Goal: Transaction & Acquisition: Purchase product/service

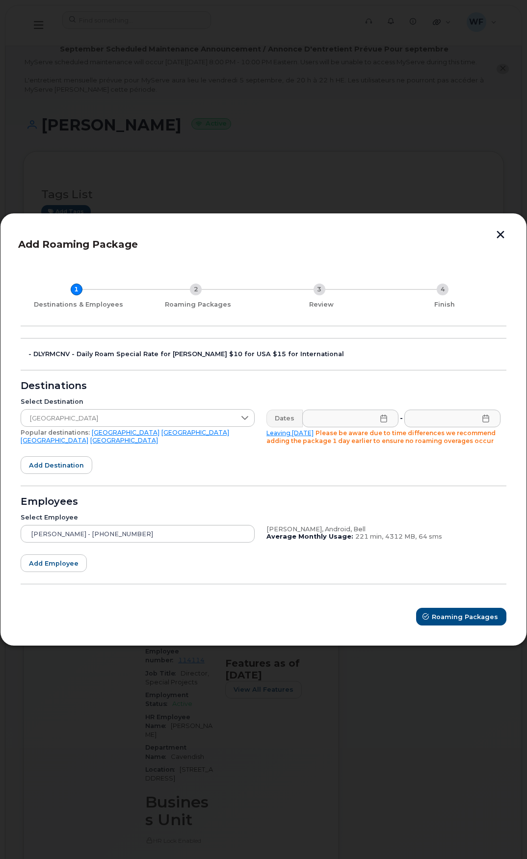
click at [385, 417] on icon at bounding box center [384, 419] width 8 height 8
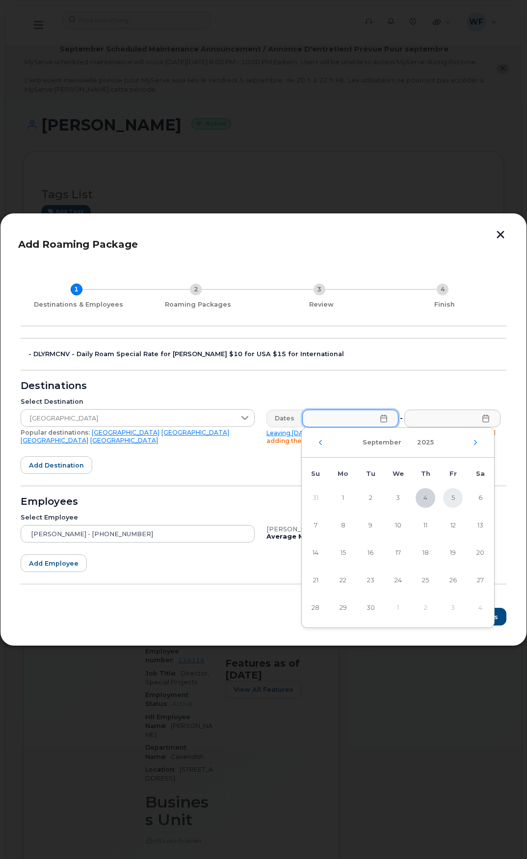
click at [452, 495] on span "5" at bounding box center [453, 498] width 20 height 20
type input "09/05/2025"
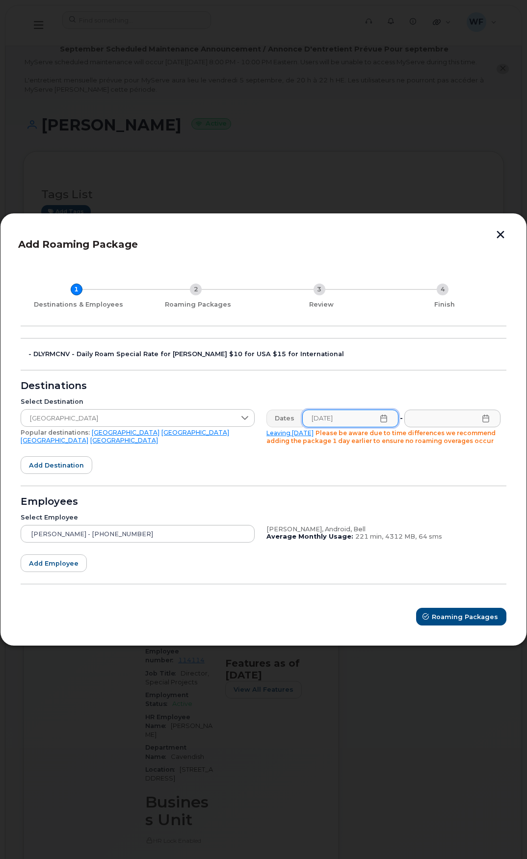
click at [489, 422] on icon at bounding box center [486, 419] width 8 height 8
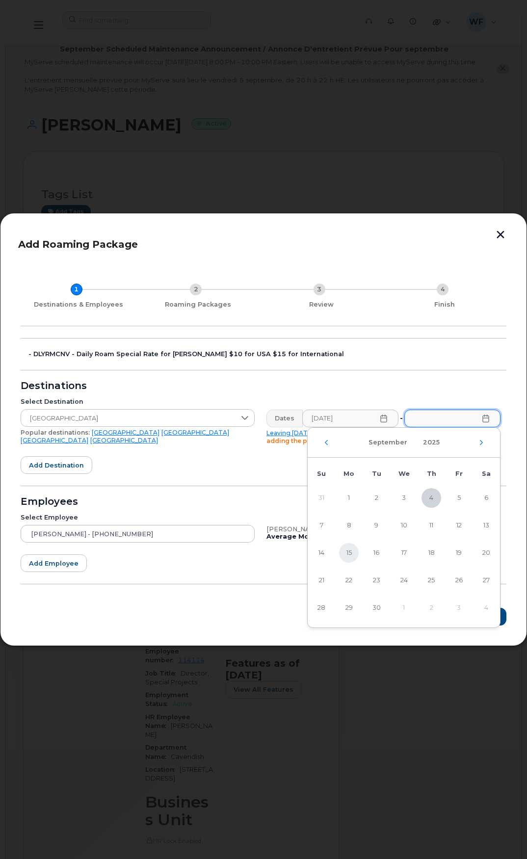
click at [351, 551] on span "15" at bounding box center [349, 553] width 20 height 20
type input "09/15/2025"
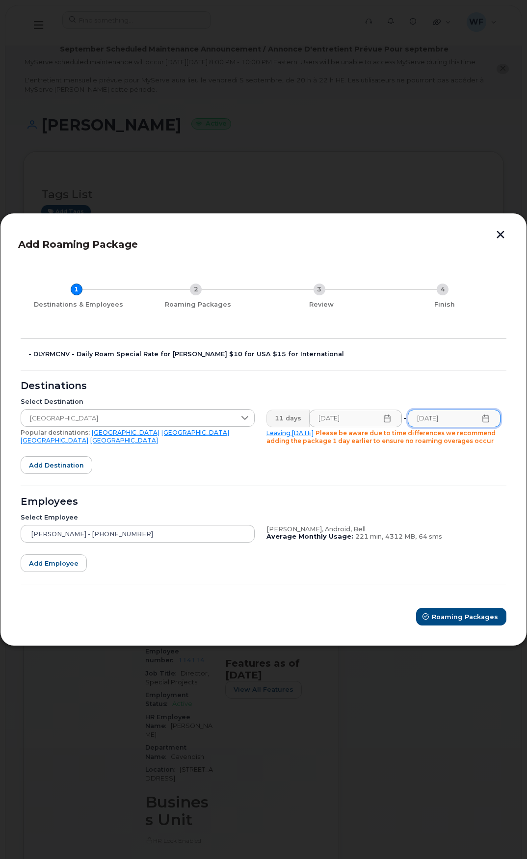
click at [289, 467] on form "- DLYRMCNV - Daily Roam Special Rate for JD Irving $10 for USA $15 for Internat…" at bounding box center [264, 482] width 486 height 288
click at [468, 612] on span "Roaming Packages" at bounding box center [465, 616] width 66 height 9
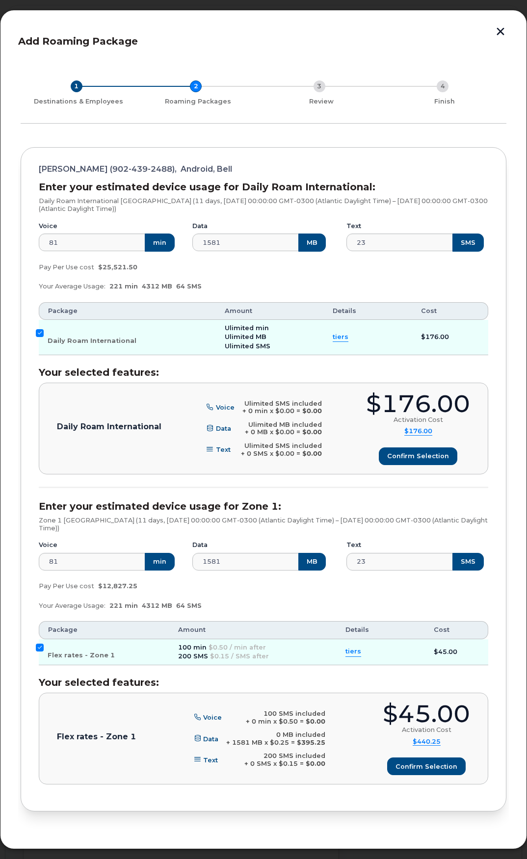
click at [336, 341] on span "tiers" at bounding box center [341, 337] width 16 height 9
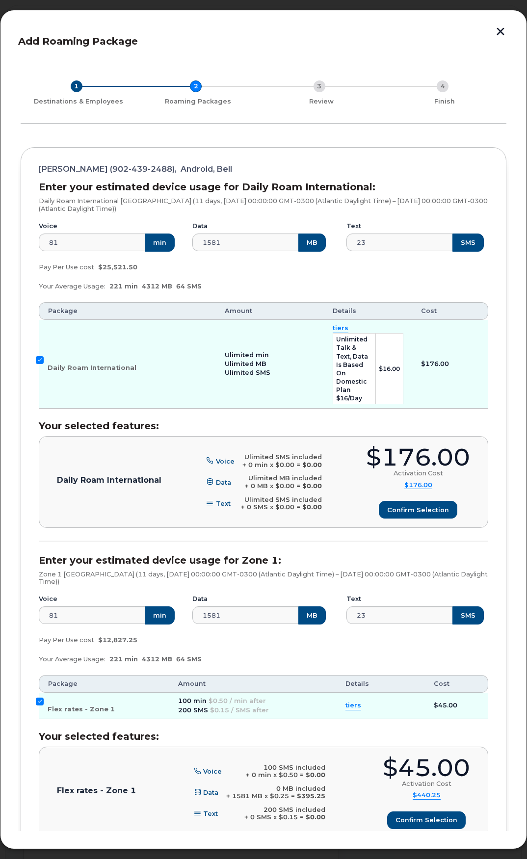
click at [272, 383] on td "Ulimited min Ulimited MB Ulimited SMS" at bounding box center [270, 364] width 108 height 89
click at [420, 506] on span "Confirm selection" at bounding box center [418, 510] width 62 height 9
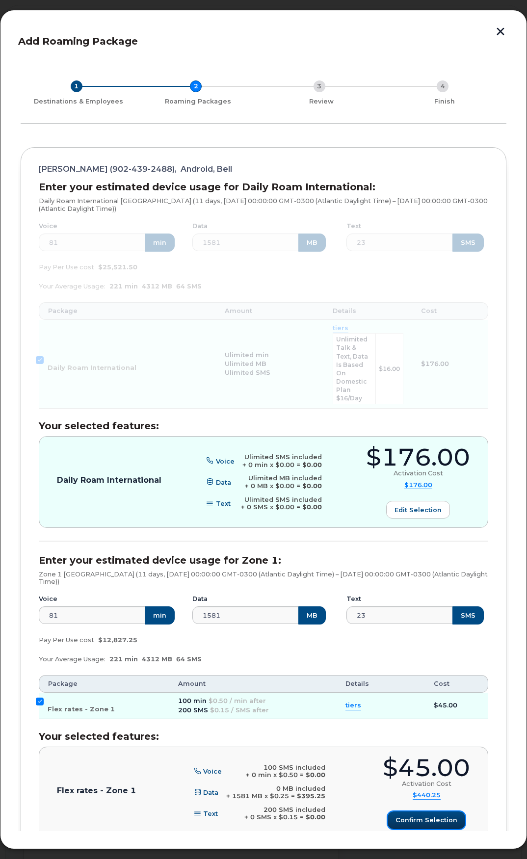
click at [421, 816] on span "Confirm selection" at bounding box center [427, 820] width 62 height 9
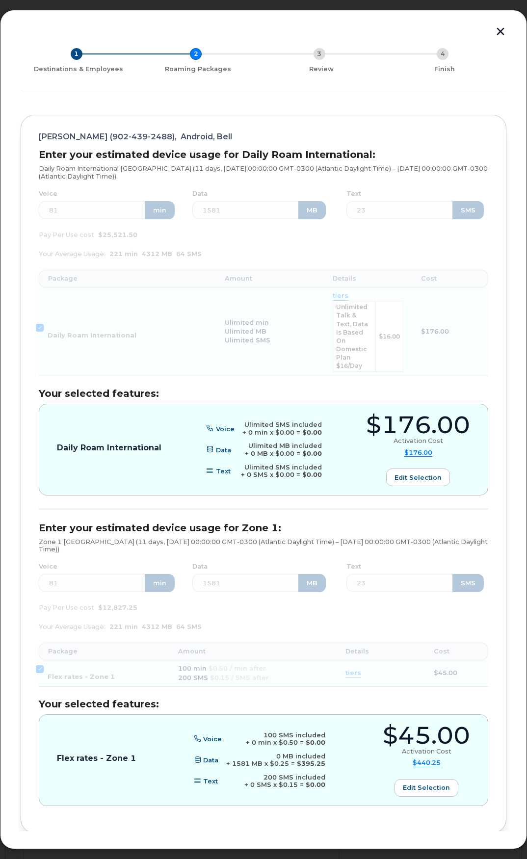
scroll to position [70, 0]
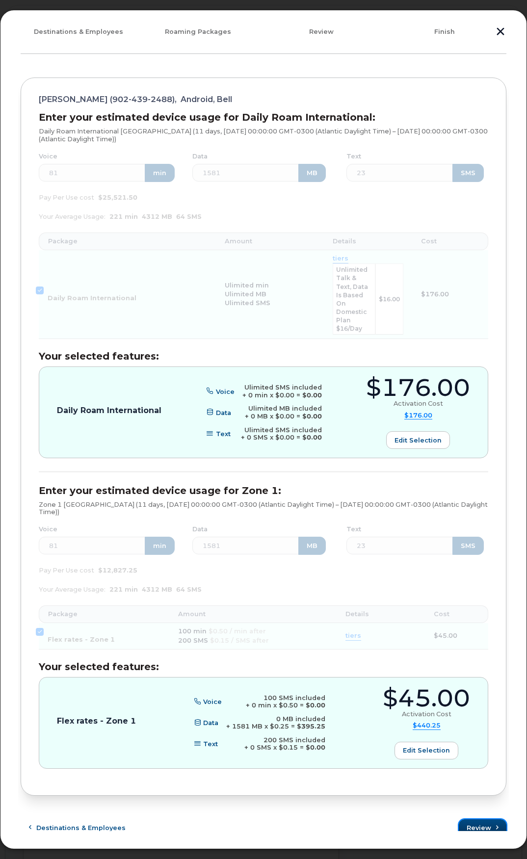
click at [474, 824] on span "Review" at bounding box center [479, 828] width 25 height 9
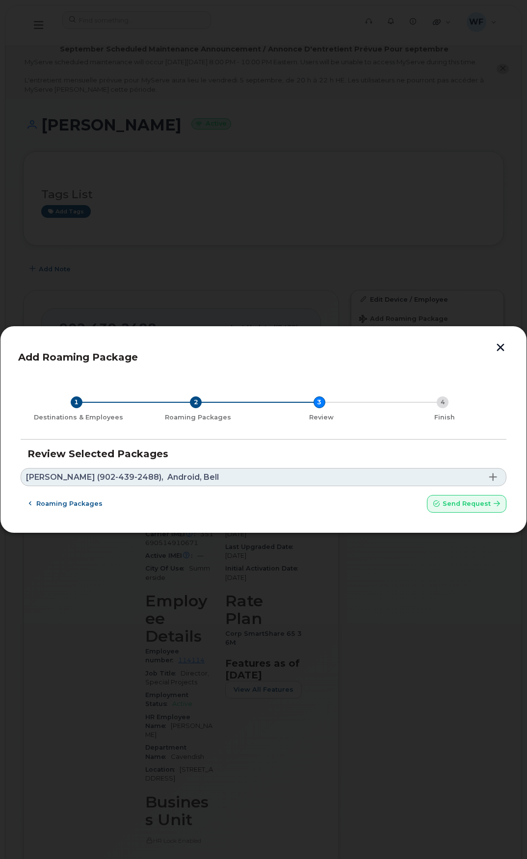
scroll to position [0, 0]
click at [466, 503] on span "Send request" at bounding box center [467, 503] width 48 height 9
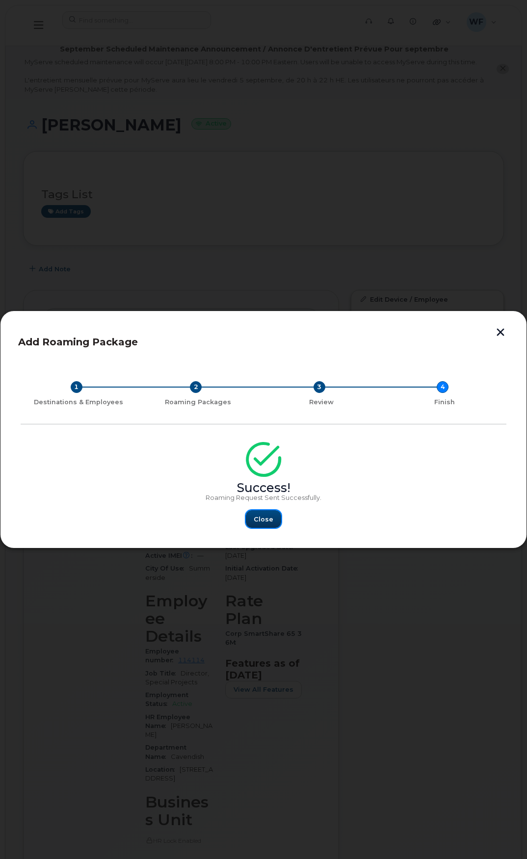
click at [268, 514] on button "Close" at bounding box center [263, 519] width 35 height 18
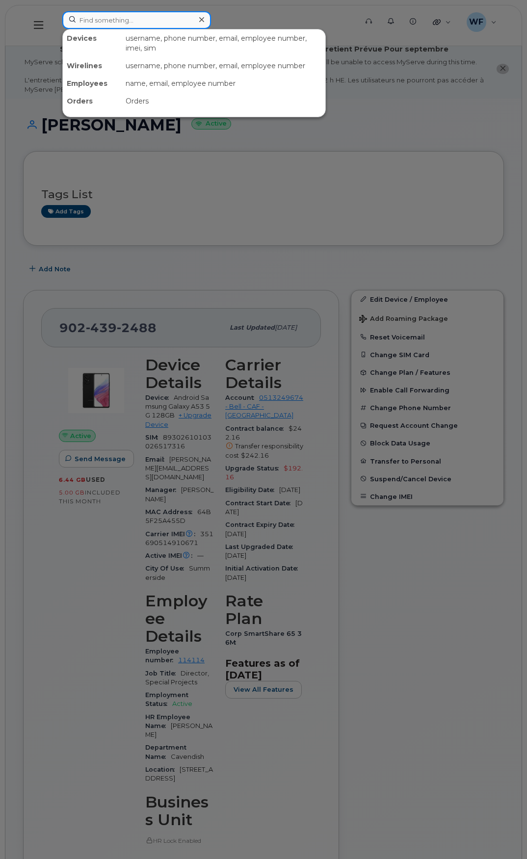
click at [109, 22] on input at bounding box center [136, 20] width 149 height 18
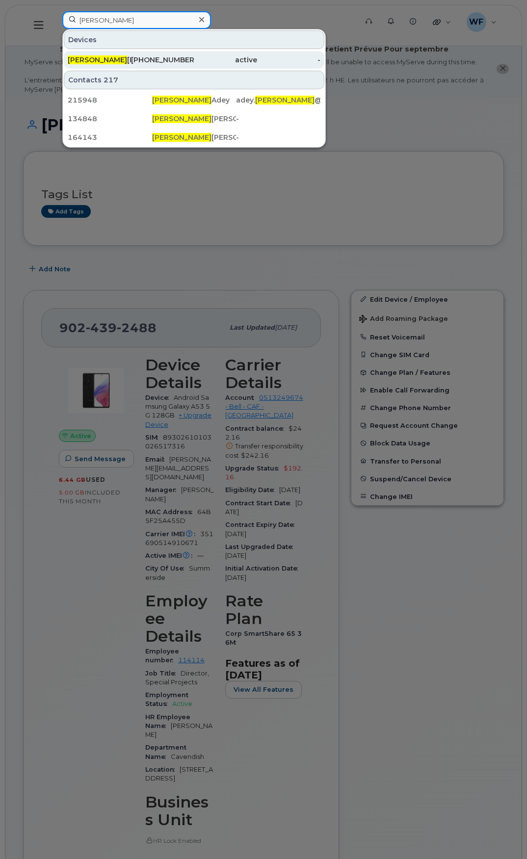
type input "dylan"
click at [104, 57] on div "Dylan Macisaac" at bounding box center [99, 60] width 63 height 10
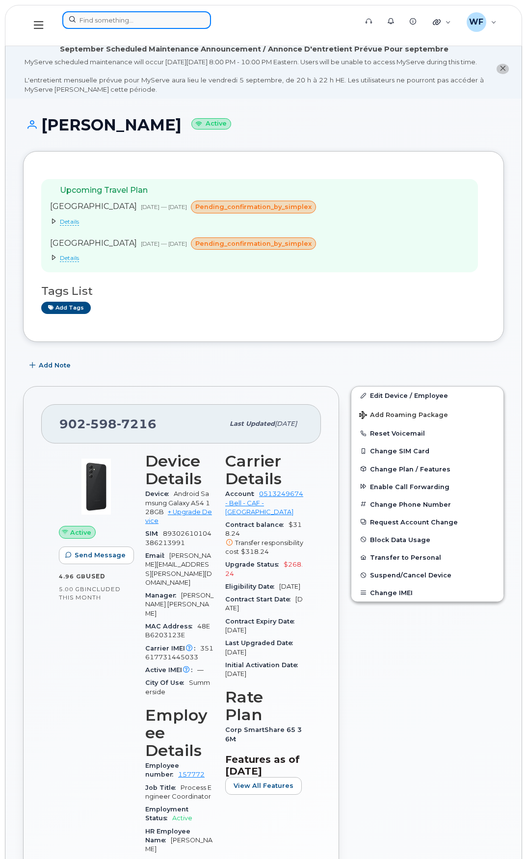
click at [118, 16] on input at bounding box center [136, 20] width 149 height 18
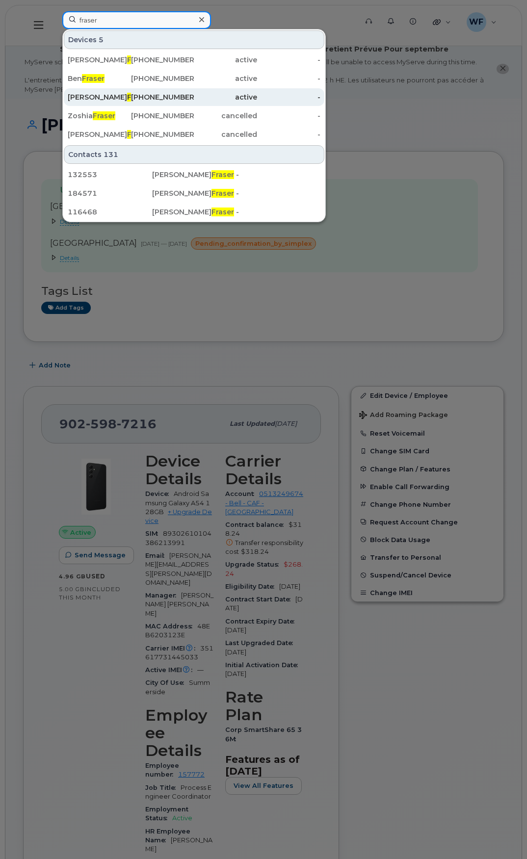
type input "fraser"
click at [90, 96] on div "Elliott Fraser" at bounding box center [99, 97] width 63 height 10
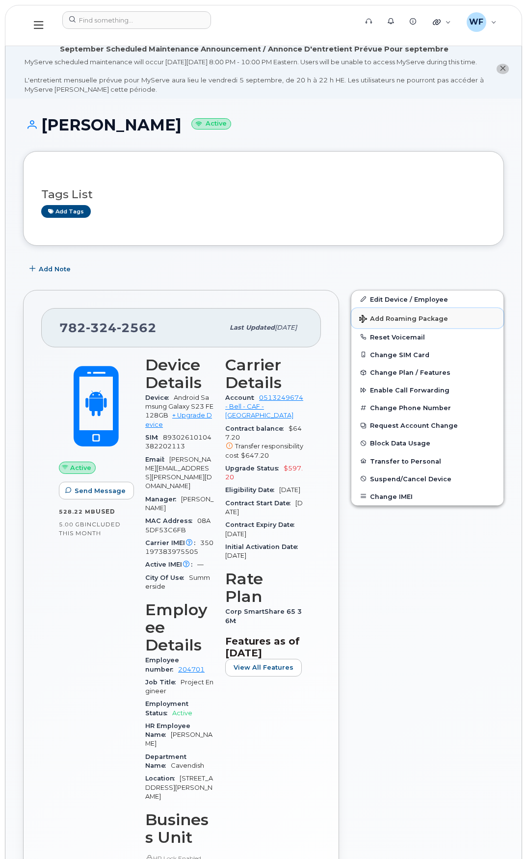
click at [392, 324] on span "Add Roaming Package" at bounding box center [403, 319] width 89 height 9
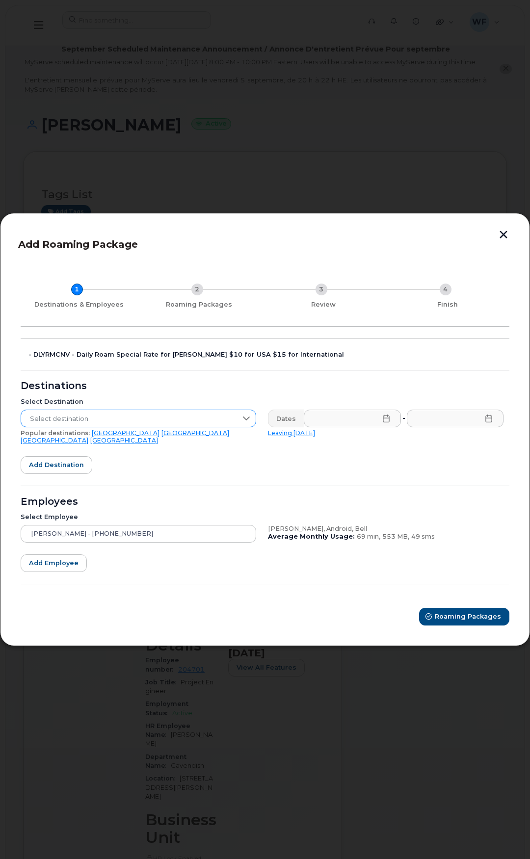
click at [247, 419] on icon at bounding box center [246, 419] width 8 height 8
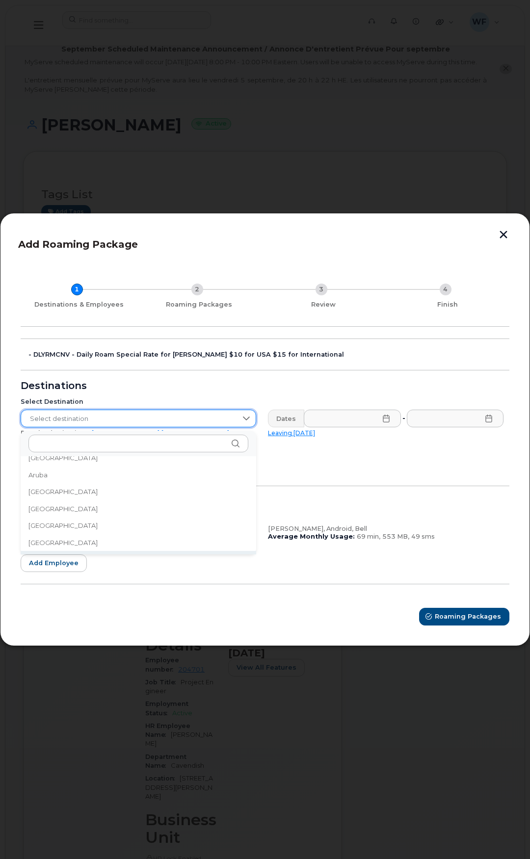
scroll to position [146, 0]
click at [45, 525] on span "[GEOGRAPHIC_DATA]" at bounding box center [62, 526] width 69 height 9
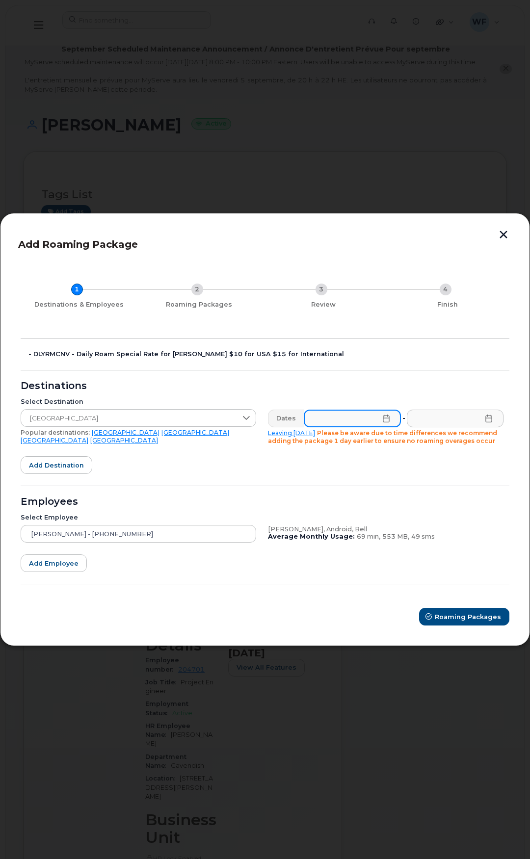
click at [384, 423] on input "text" at bounding box center [352, 419] width 97 height 18
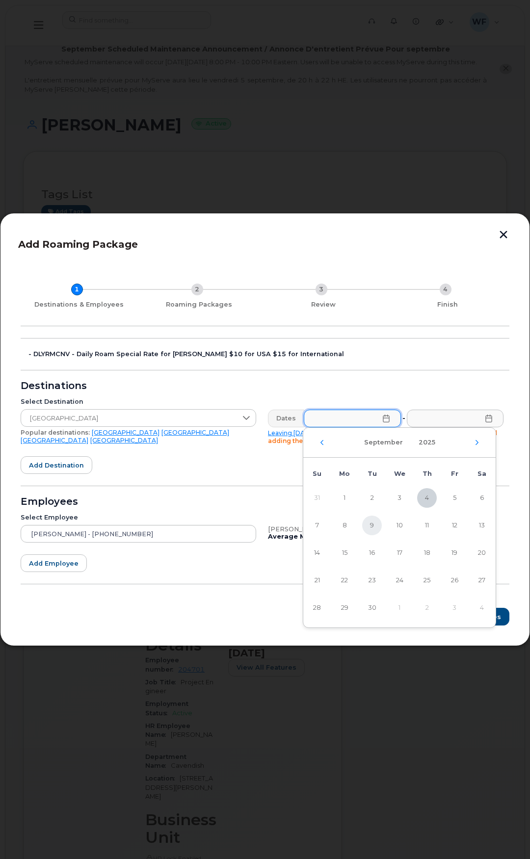
click at [373, 523] on span "9" at bounding box center [372, 526] width 20 height 20
type input "09/09/2025"
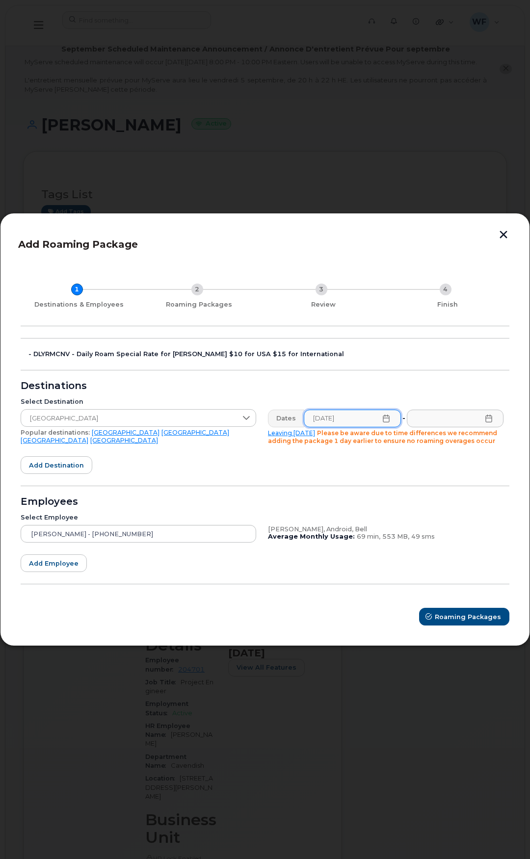
click at [489, 417] on icon at bounding box center [489, 419] width 8 height 8
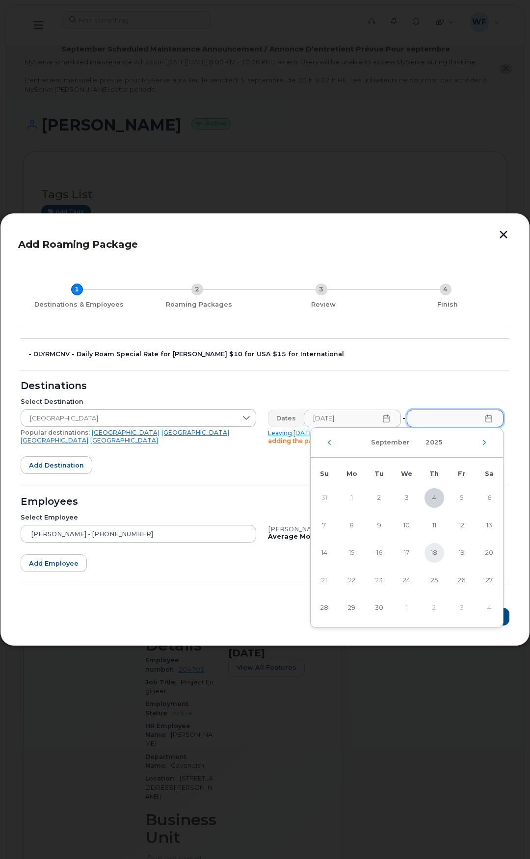
click at [431, 554] on span "18" at bounding box center [435, 553] width 20 height 20
type input "09/18/2025"
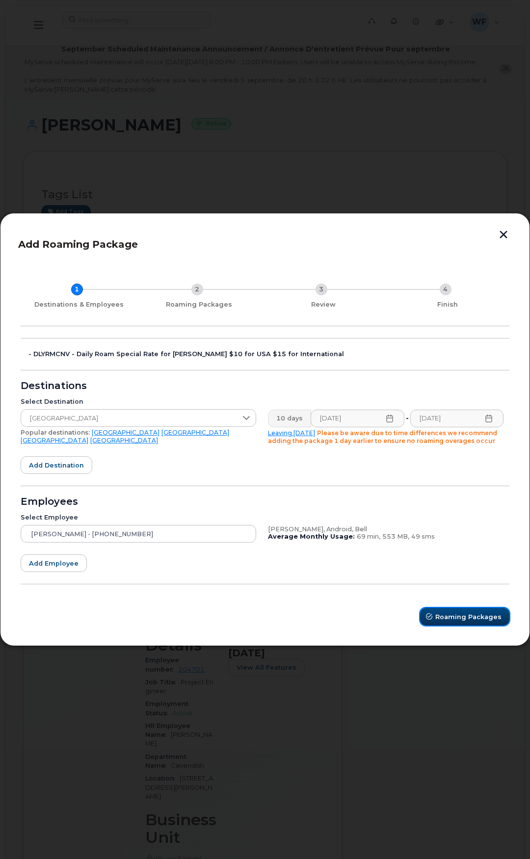
click at [457, 613] on span "Roaming Packages" at bounding box center [468, 616] width 66 height 9
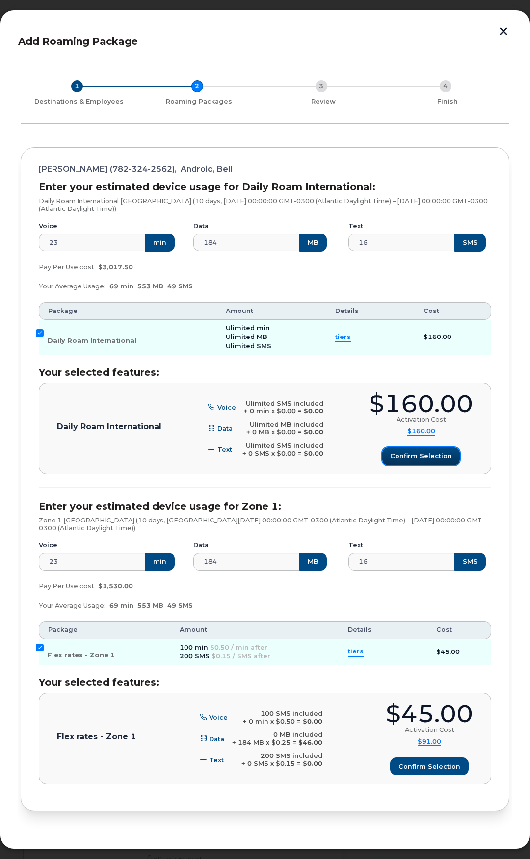
click at [426, 456] on span "Confirm selection" at bounding box center [421, 456] width 62 height 9
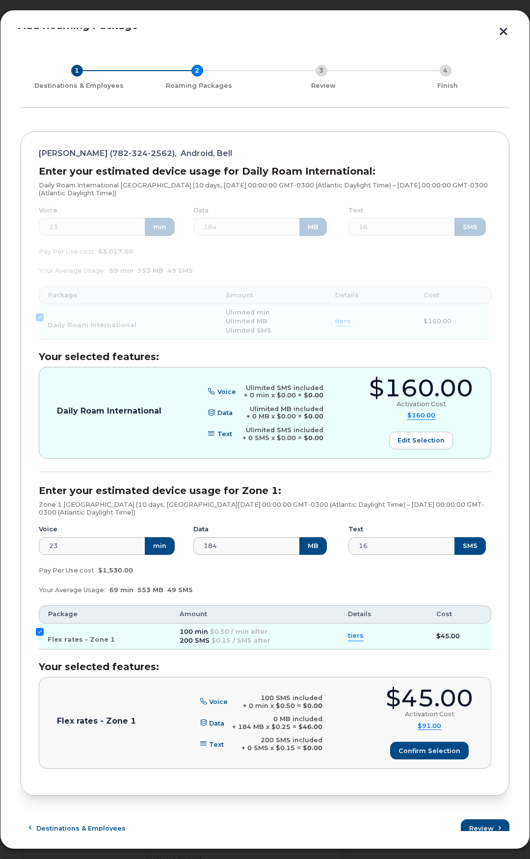
scroll to position [24, 0]
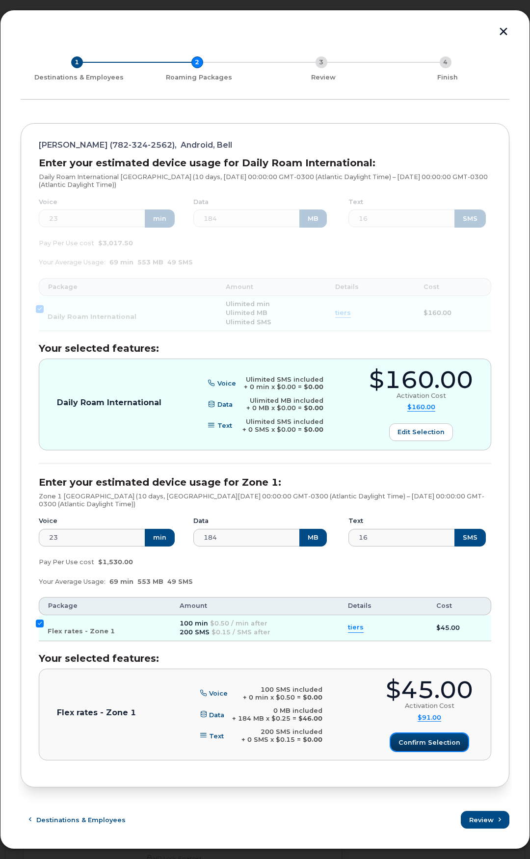
click at [422, 736] on button "Confirm selection" at bounding box center [430, 743] width 78 height 18
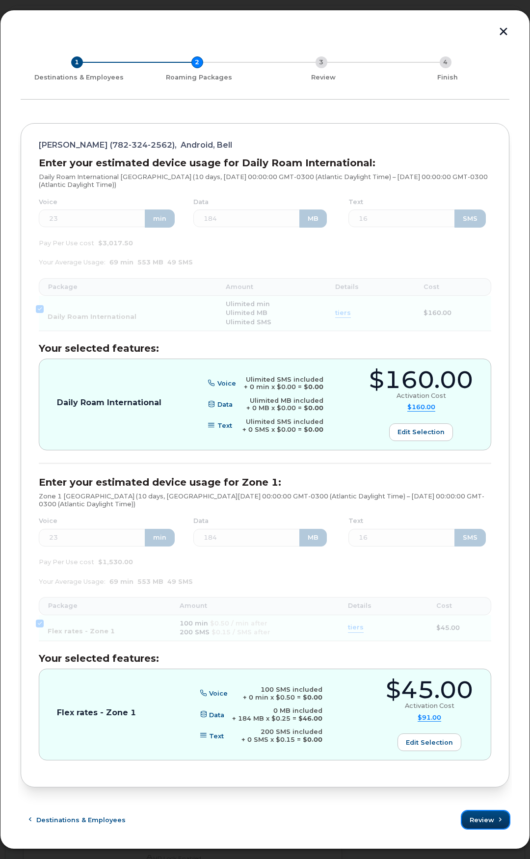
click at [487, 821] on span "Review" at bounding box center [482, 820] width 25 height 9
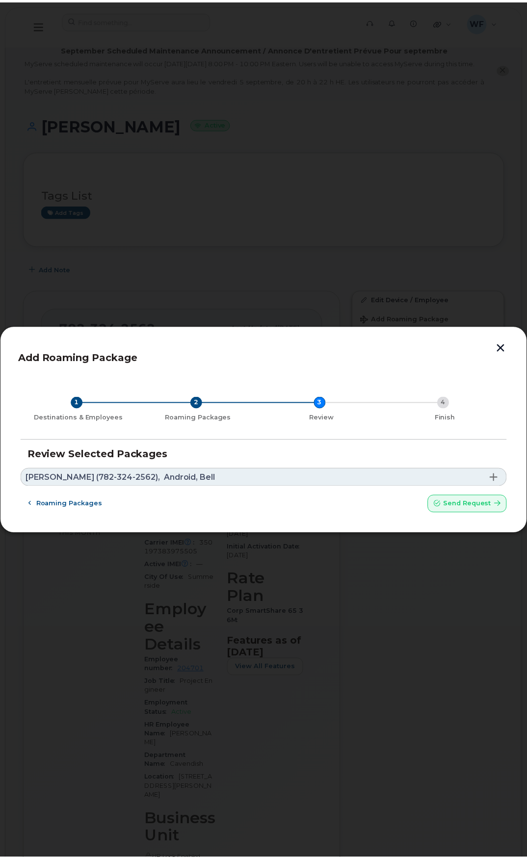
scroll to position [0, 0]
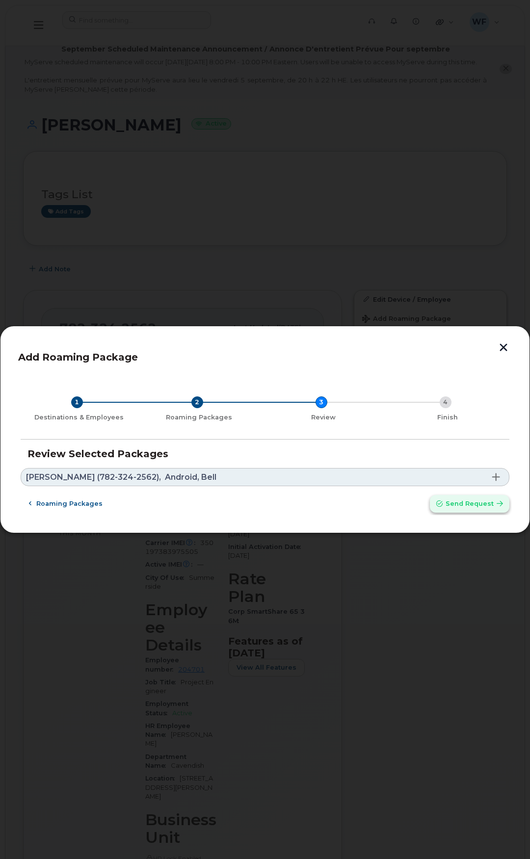
click at [477, 502] on span "Send request" at bounding box center [470, 503] width 48 height 9
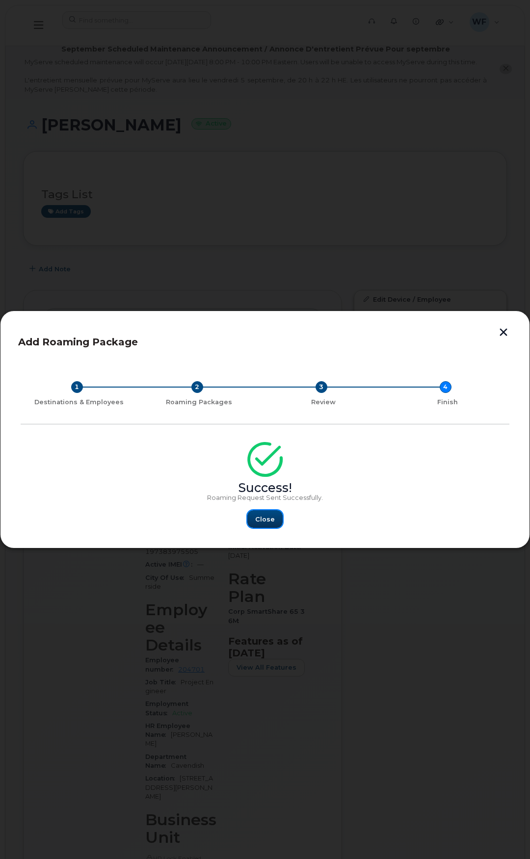
click at [258, 523] on span "Close" at bounding box center [265, 519] width 20 height 9
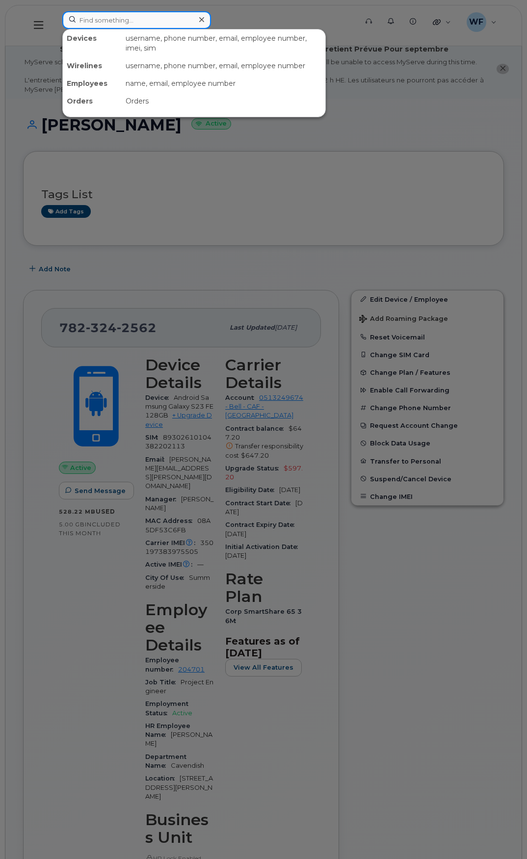
click at [93, 22] on input at bounding box center [136, 20] width 149 height 18
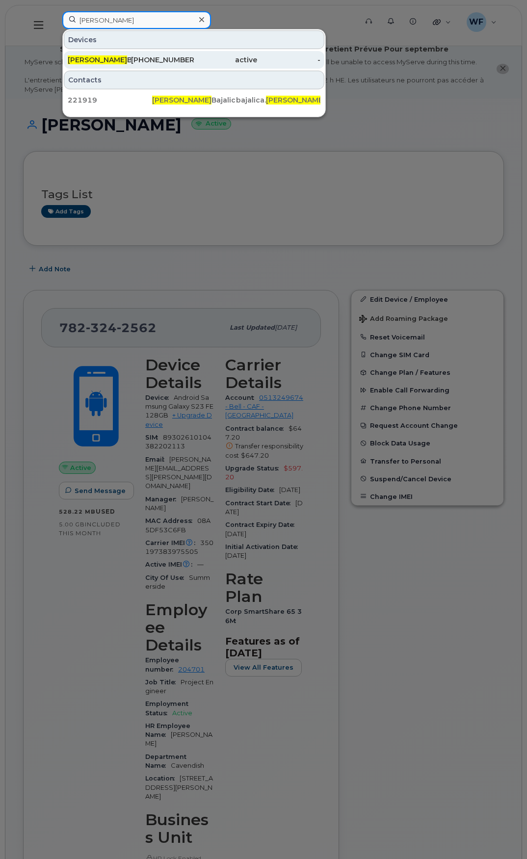
type input "bosko"
click at [100, 62] on div "Bosko Bajalica" at bounding box center [99, 60] width 63 height 10
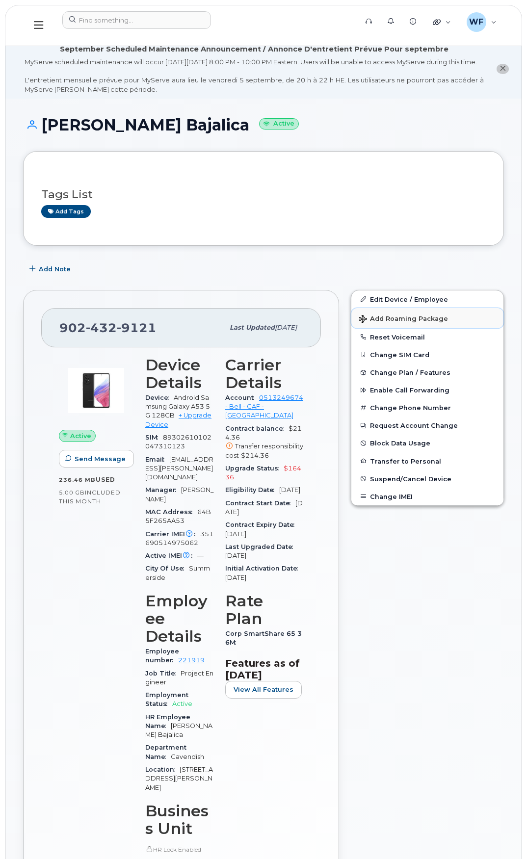
click at [394, 324] on span "Add Roaming Package" at bounding box center [403, 319] width 89 height 9
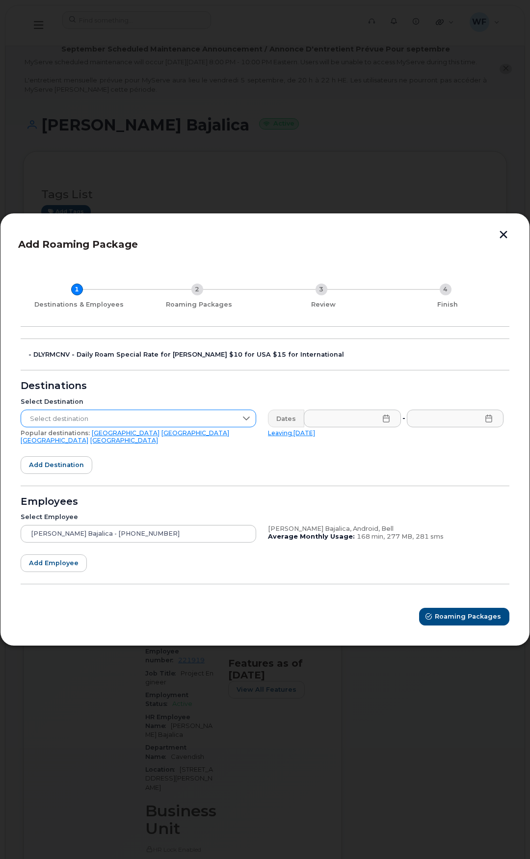
click at [241, 419] on div at bounding box center [246, 418] width 19 height 17
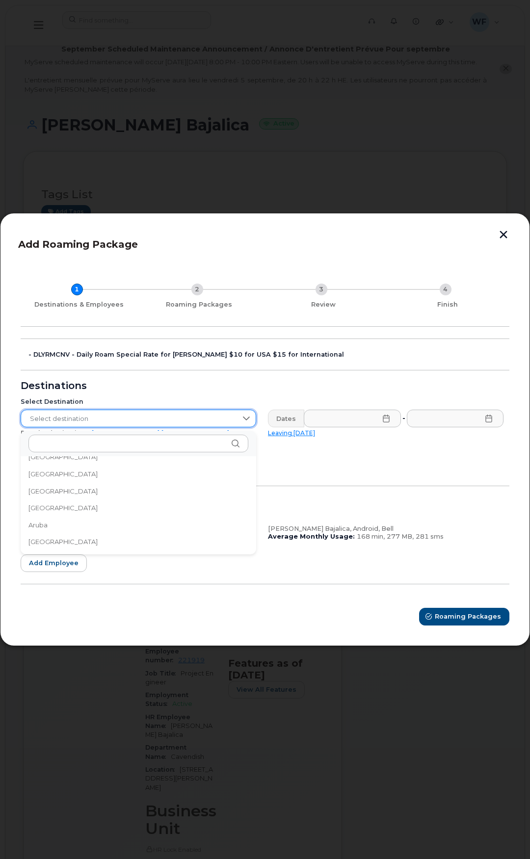
scroll to position [147, 0]
click at [51, 526] on span "[GEOGRAPHIC_DATA]" at bounding box center [62, 525] width 69 height 9
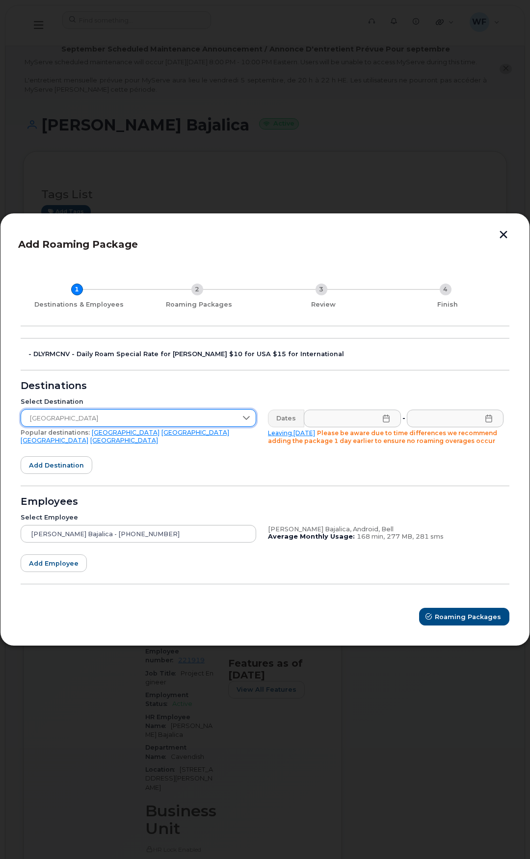
click at [384, 420] on icon at bounding box center [386, 419] width 8 height 8
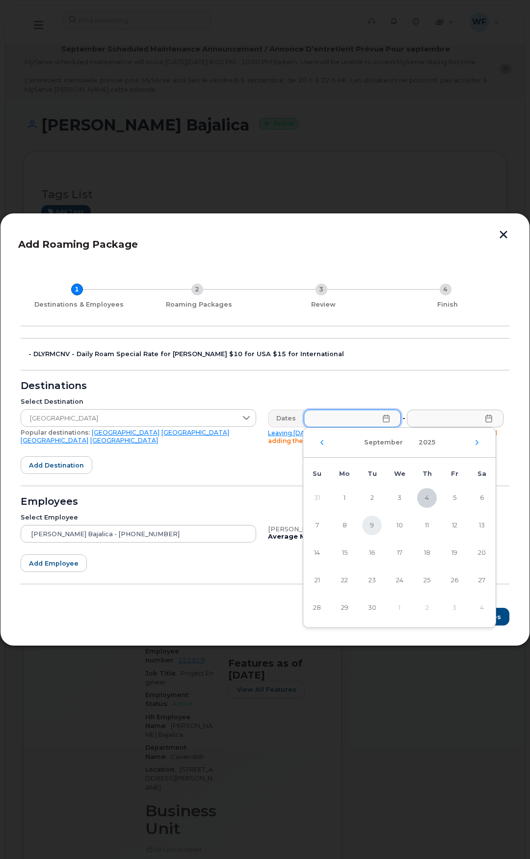
click at [373, 525] on span "9" at bounding box center [372, 526] width 20 height 20
type input "09/09/2025"
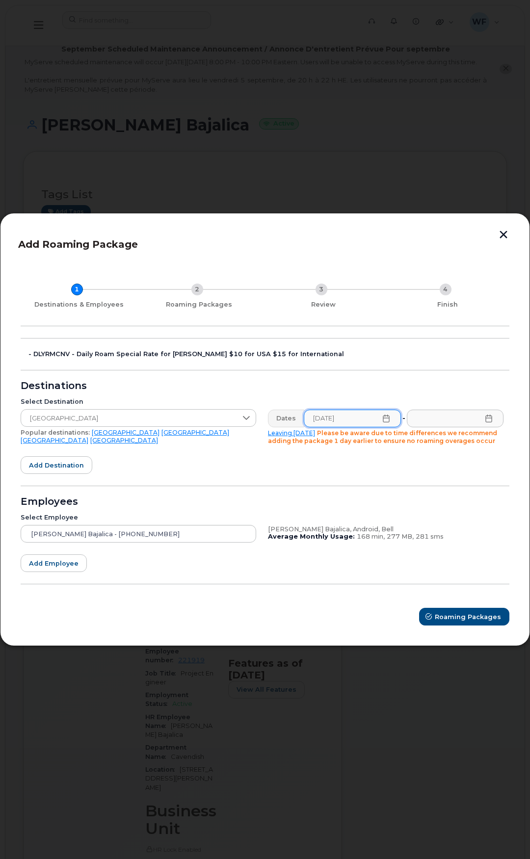
click at [489, 421] on icon at bounding box center [489, 419] width 8 height 8
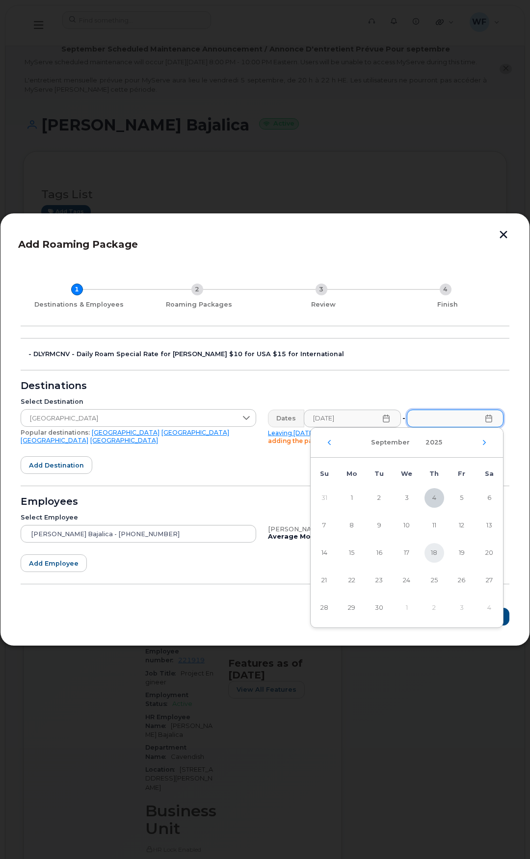
click at [435, 551] on span "18" at bounding box center [435, 553] width 20 height 20
type input "09/18/2025"
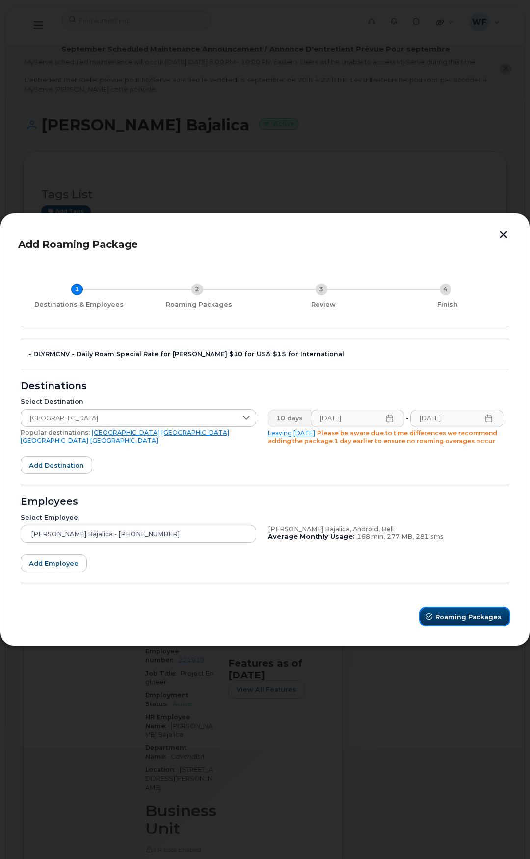
click at [453, 614] on span "Roaming Packages" at bounding box center [468, 616] width 66 height 9
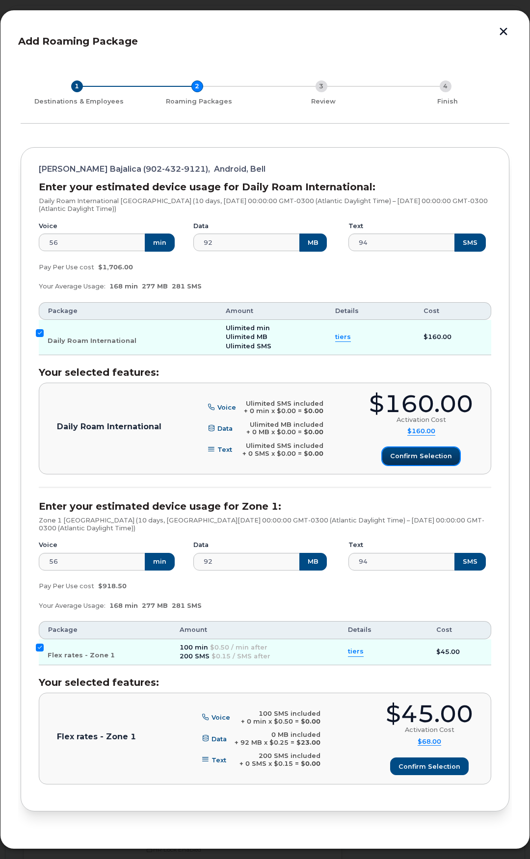
click at [422, 458] on span "Confirm selection" at bounding box center [421, 456] width 62 height 9
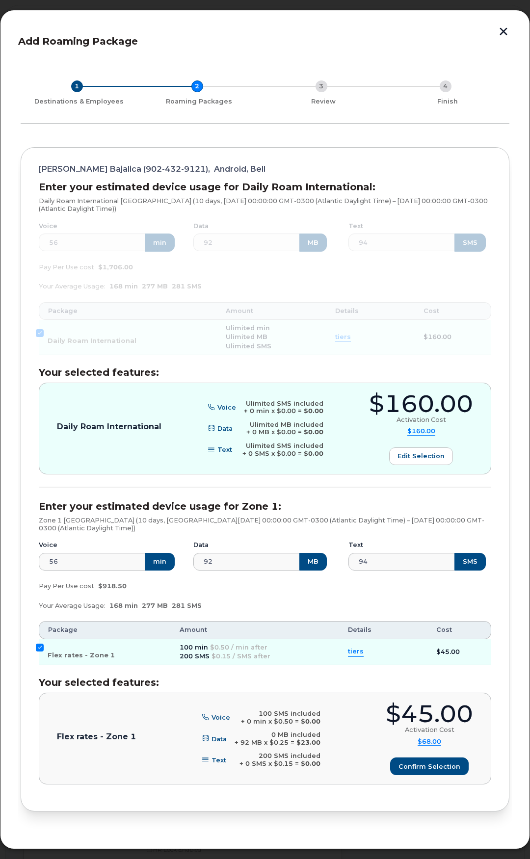
scroll to position [24, 0]
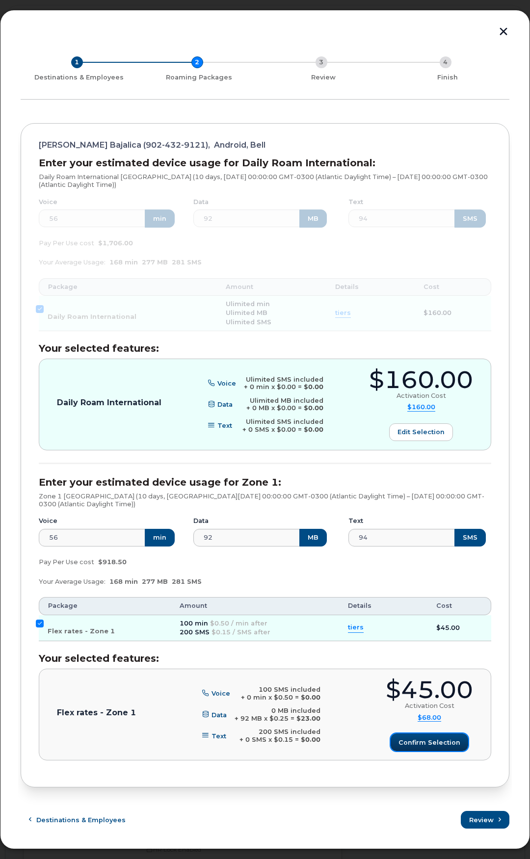
click at [430, 736] on button "Confirm selection" at bounding box center [430, 743] width 78 height 18
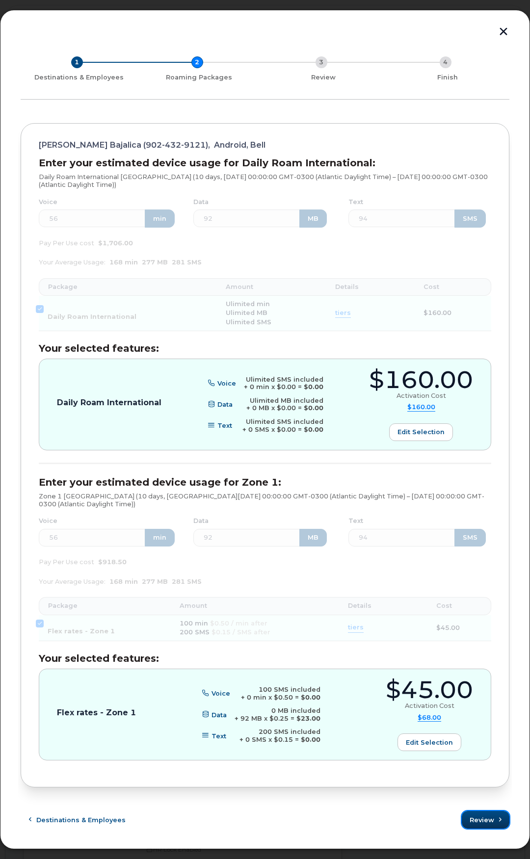
click at [479, 821] on span "Review" at bounding box center [482, 820] width 25 height 9
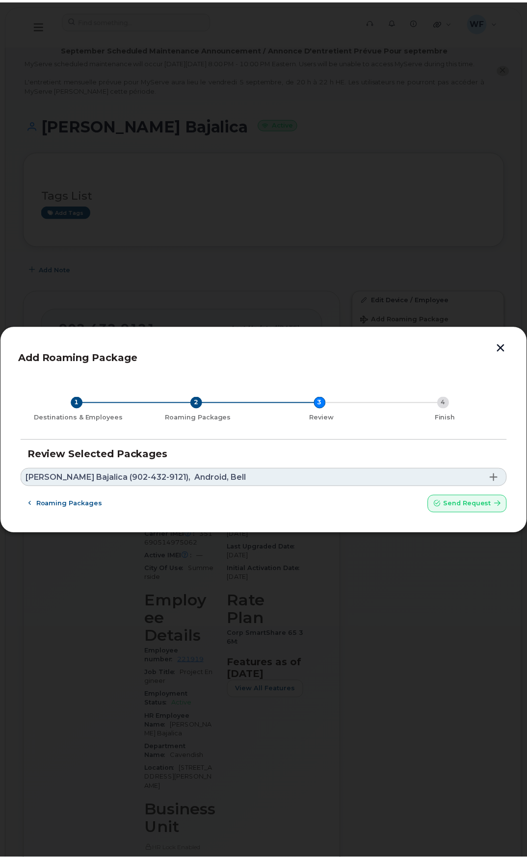
scroll to position [0, 0]
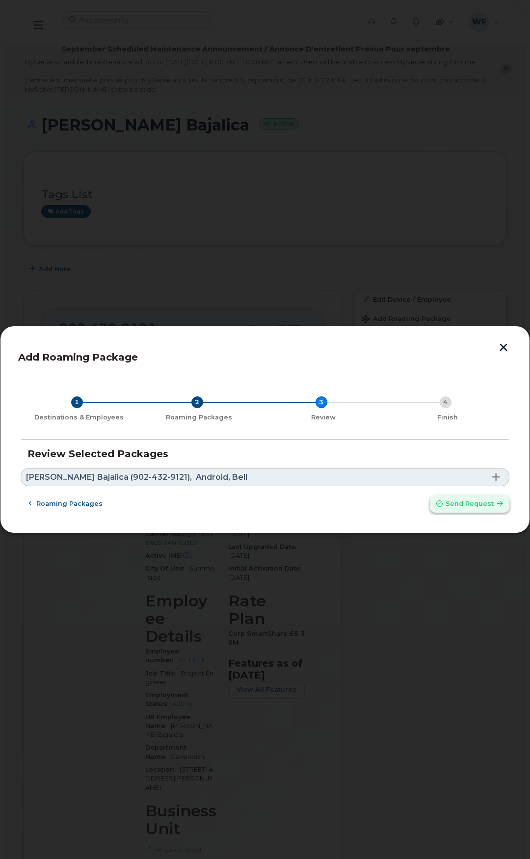
click at [491, 510] on button "Send request" at bounding box center [470, 504] width 80 height 18
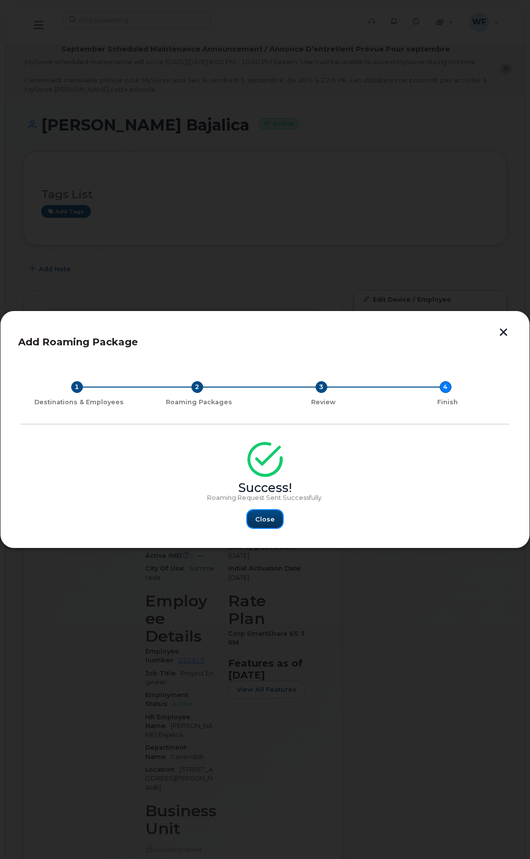
click at [264, 521] on span "Close" at bounding box center [265, 519] width 20 height 9
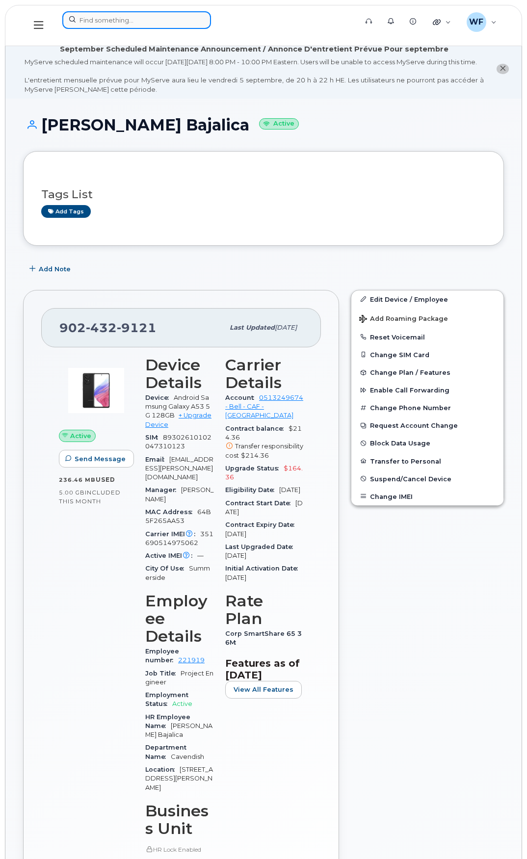
click at [106, 24] on input at bounding box center [136, 20] width 149 height 18
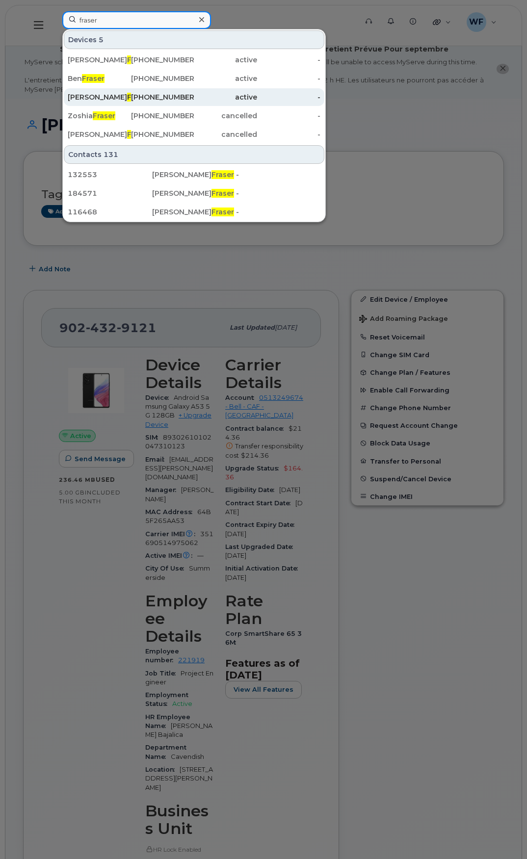
type input "fraser"
click at [127, 98] on span "Fraser" at bounding box center [138, 97] width 23 height 9
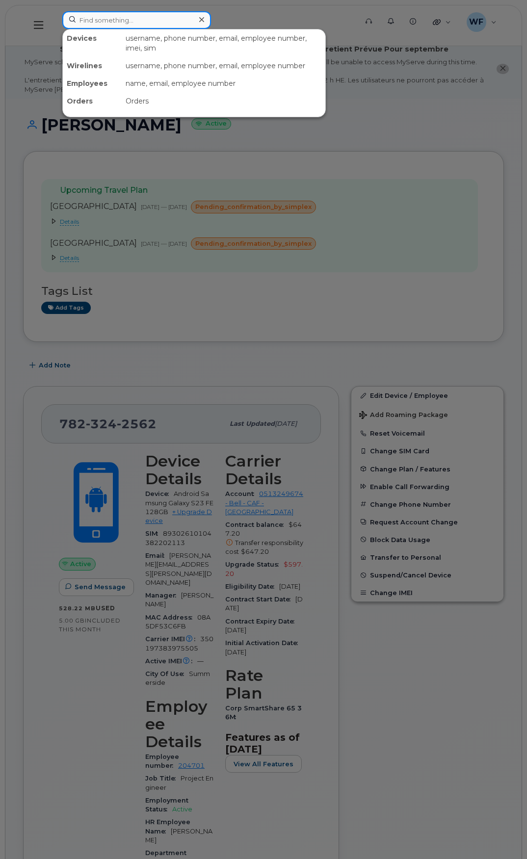
click at [98, 23] on input at bounding box center [136, 20] width 149 height 18
type input "b"
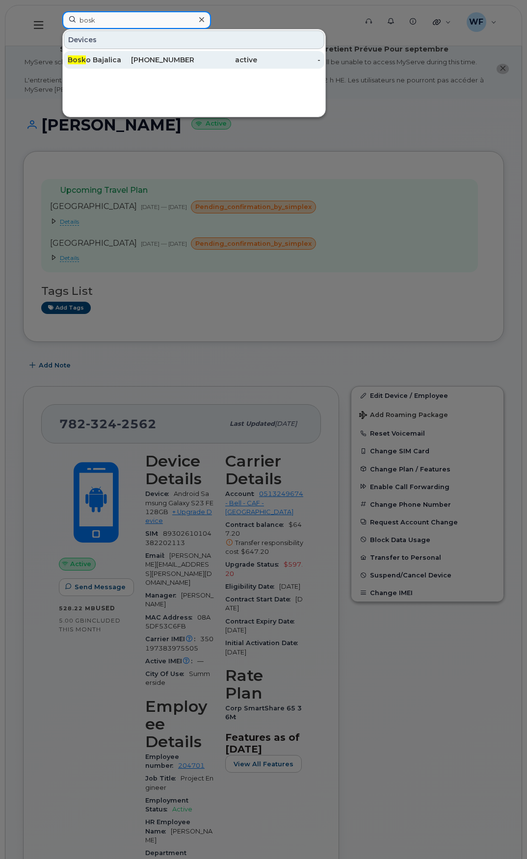
type input "bosk"
click at [85, 60] on span "Bosk" at bounding box center [77, 59] width 18 height 9
